Goal: Task Accomplishment & Management: Complete application form

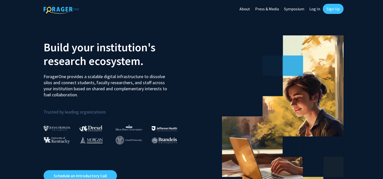
click at [330, 7] on link "Sign Up" at bounding box center [333, 9] width 21 height 10
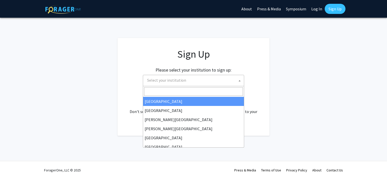
click at [200, 79] on span "Select your institution" at bounding box center [194, 80] width 99 height 10
type input "u"
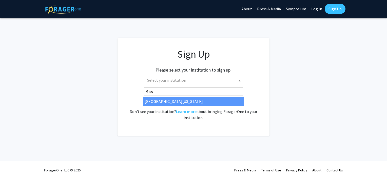
type input "Miss"
select select "33"
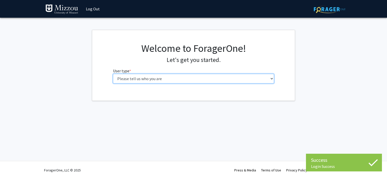
click at [206, 80] on select "Please tell us who you are Undergraduate Student Master's Student Doctoral Cand…" at bounding box center [193, 79] width 161 height 10
select select "1: undergrad"
click at [113, 74] on select "Please tell us who you are Undergraduate Student Master's Student Doctoral Cand…" at bounding box center [193, 79] width 161 height 10
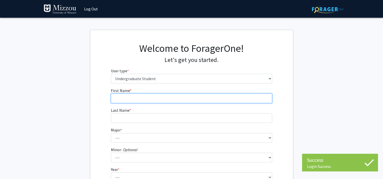
click at [200, 96] on input "First Name * required" at bounding box center [191, 99] width 161 height 10
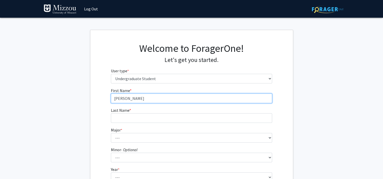
type input "Carter"
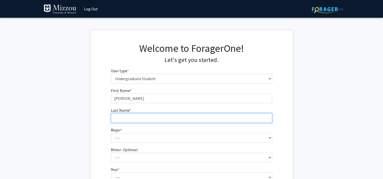
click at [192, 119] on input "Last Name * required" at bounding box center [191, 119] width 161 height 10
type input "Reed"
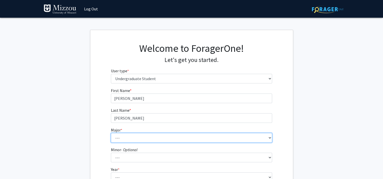
click at [178, 136] on select "--- Agribusiness Management Agricultural Education Agricultural Education: Comm…" at bounding box center [191, 138] width 161 height 10
select select "21: 2516"
click at [111, 133] on select "--- Agribusiness Management Agricultural Education Agricultural Education: Comm…" at bounding box center [191, 138] width 161 height 10
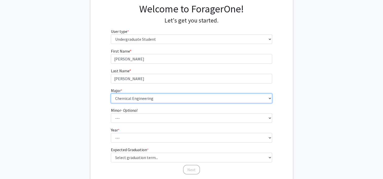
scroll to position [40, 0]
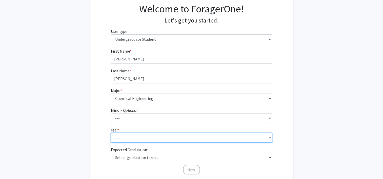
click at [149, 137] on select "--- First-year Sophomore Junior Senior Postbaccalaureate Certificate" at bounding box center [191, 138] width 161 height 10
click at [111, 133] on select "--- First-year Sophomore Junior Senior Postbaccalaureate Certificate" at bounding box center [191, 138] width 161 height 10
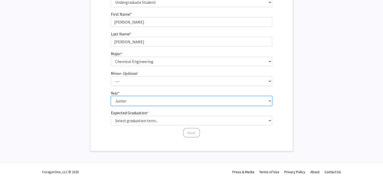
scroll to position [78, 0]
click at [158, 95] on select "--- First-year Sophomore Junior Senior Postbaccalaureate Certificate" at bounding box center [191, 100] width 161 height 10
click at [111, 95] on select "--- First-year Sophomore Junior Senior Postbaccalaureate Certificate" at bounding box center [191, 100] width 161 height 10
click at [157, 100] on select "--- First-year Sophomore Junior Senior Postbaccalaureate Certificate" at bounding box center [191, 100] width 161 height 10
select select "3: junior"
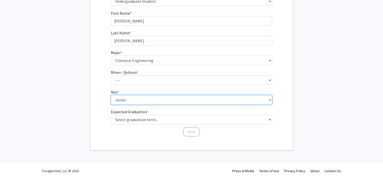
click at [111, 95] on select "--- First-year Sophomore Junior Senior Postbaccalaureate Certificate" at bounding box center [191, 100] width 161 height 10
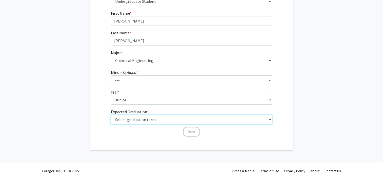
click at [166, 118] on select "Select graduation term... Spring 2025 Summer 2025 Fall 2025 Winter 2025 Spring …" at bounding box center [191, 120] width 161 height 10
select select "9: spring_2027"
click at [111, 115] on select "Select graduation term... Spring 2025 Summer 2025 Fall 2025 Winter 2025 Spring …" at bounding box center [191, 120] width 161 height 10
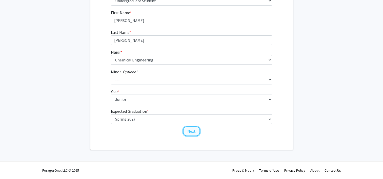
click at [194, 128] on button "Next" at bounding box center [191, 132] width 17 height 10
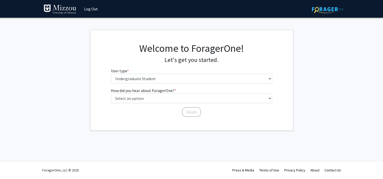
scroll to position [0, 0]
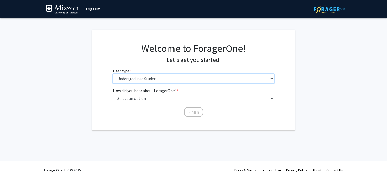
click at [200, 82] on select "Please tell us who you are Undergraduate Student Master's Student Doctoral Cand…" at bounding box center [193, 79] width 161 height 10
click at [203, 83] on select "Please tell us who you are Undergraduate Student Master's Student Doctoral Cand…" at bounding box center [193, 79] width 161 height 10
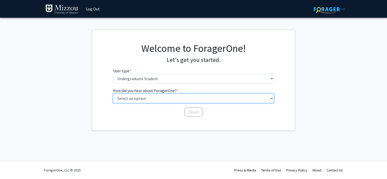
click at [208, 102] on select "Select an option Peer/student recommendation Faculty/staff recommendation Unive…" at bounding box center [193, 99] width 161 height 10
select select "2: faculty_recommendation"
click at [113, 94] on select "Select an option Peer/student recommendation Faculty/staff recommendation Unive…" at bounding box center [193, 99] width 161 height 10
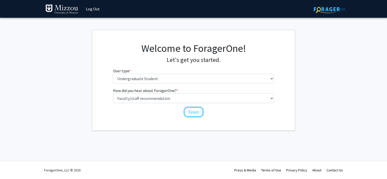
click at [201, 113] on button "Finish" at bounding box center [193, 112] width 19 height 10
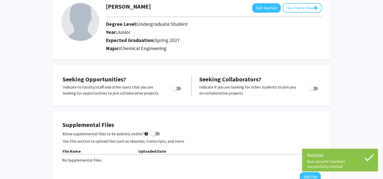
scroll to position [31, 0]
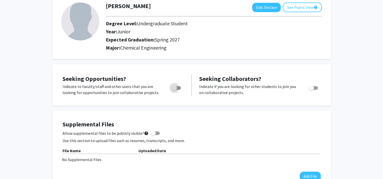
click at [175, 88] on span "Toggle" at bounding box center [174, 88] width 5 height 5
click at [175, 90] on input "Are you actively seeking opportunities?" at bounding box center [174, 90] width 0 height 0
checkbox input "true"
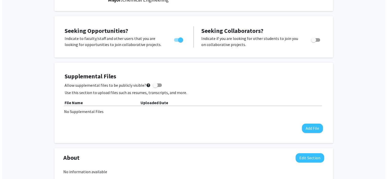
scroll to position [79, 0]
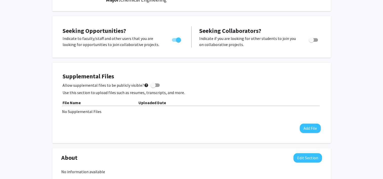
click at [159, 86] on div "Allow supplemental files to be publicly visible? help" at bounding box center [192, 85] width 258 height 6
click at [154, 84] on span at bounding box center [155, 86] width 9 height 4
click at [153, 87] on input "Allow supplemental files to be publicly visible? help" at bounding box center [153, 87] width 0 height 0
checkbox input "true"
click at [312, 131] on button "Add File" at bounding box center [310, 128] width 21 height 9
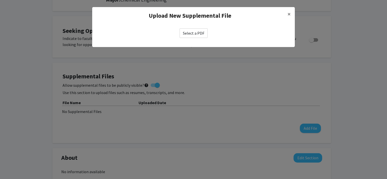
click at [197, 37] on label "Select a PDF" at bounding box center [194, 33] width 28 height 10
click at [0, 0] on input "Select a PDF" at bounding box center [0, 0] width 0 height 0
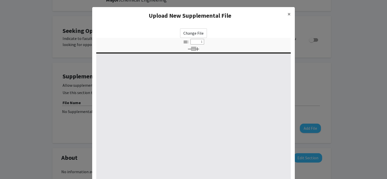
select select "custom"
type input "0"
select select "custom"
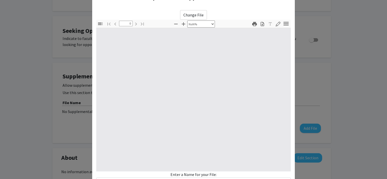
type input "1"
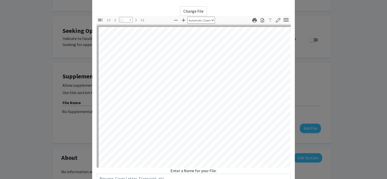
select select "auto"
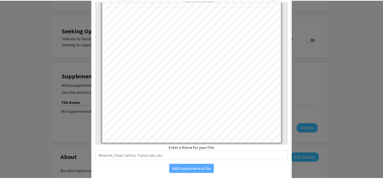
scroll to position [47, 0]
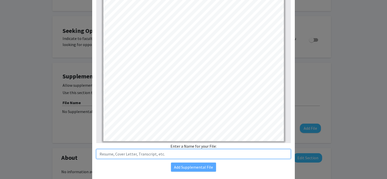
click at [209, 153] on input "text" at bounding box center [193, 154] width 195 height 10
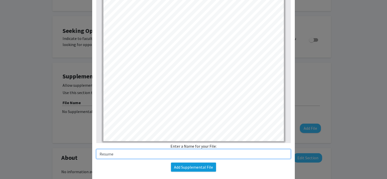
type input "Resume"
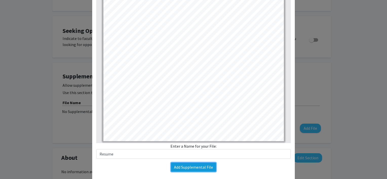
click at [206, 166] on button "Add Supplemental File" at bounding box center [193, 167] width 45 height 9
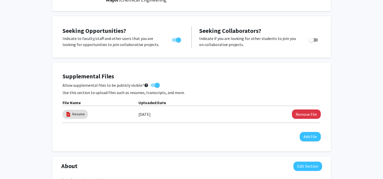
click at [211, 151] on div "Supplemental Files Allow supplemental files to be publicly visible? help Use th…" at bounding box center [191, 107] width 279 height 89
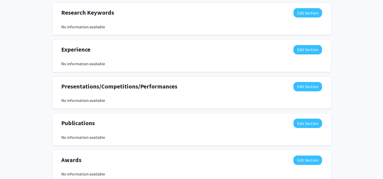
scroll to position [304, 0]
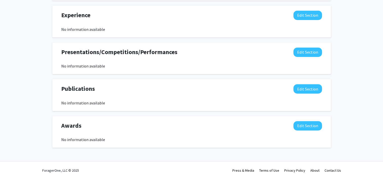
click at [229, 152] on div at bounding box center [191, 150] width 279 height 5
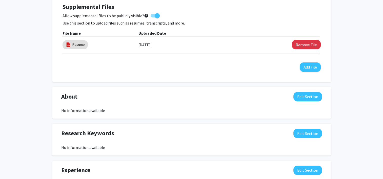
scroll to position [0, 0]
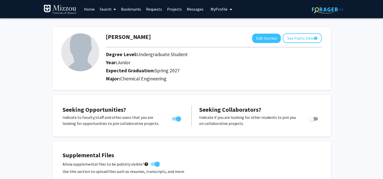
click at [118, 12] on link "Search" at bounding box center [107, 9] width 21 height 18
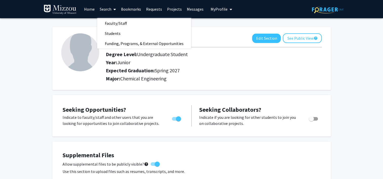
click at [91, 10] on link "Home" at bounding box center [90, 9] width 16 height 18
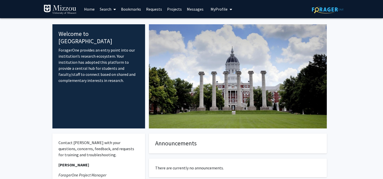
click at [108, 6] on link "Search" at bounding box center [107, 9] width 21 height 18
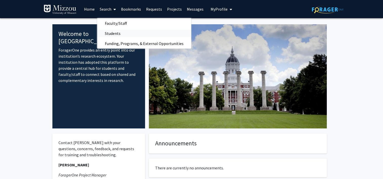
click at [111, 32] on span "Students" at bounding box center [112, 33] width 31 height 10
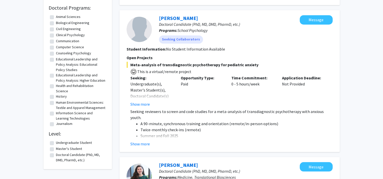
scroll to position [422, 0]
click at [146, 141] on button "Show more" at bounding box center [140, 144] width 20 height 6
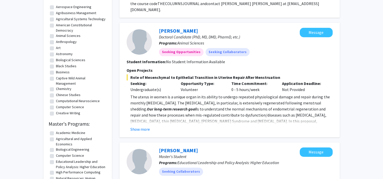
scroll to position [0, 0]
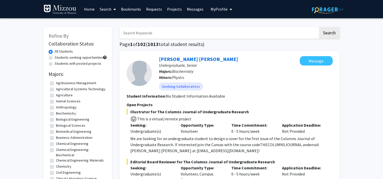
click at [111, 8] on link "Search" at bounding box center [107, 9] width 21 height 18
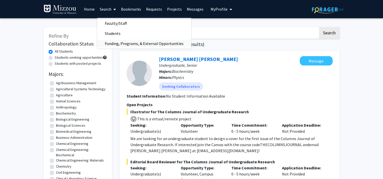
click at [131, 43] on span "Funding, Programs, & External Opportunities" at bounding box center [144, 44] width 94 height 10
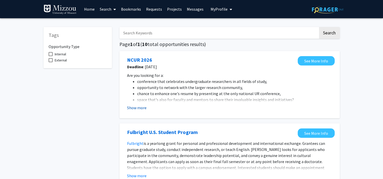
click at [145, 107] on button "Show more" at bounding box center [137, 108] width 20 height 6
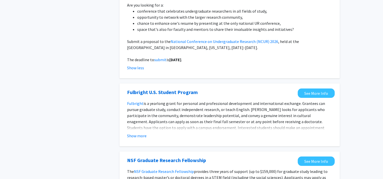
scroll to position [93, 0]
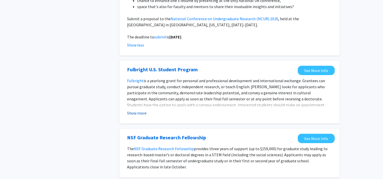
click at [141, 114] on button "Show more" at bounding box center [137, 113] width 20 height 6
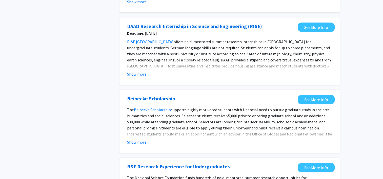
scroll to position [0, 0]
